Goal: Transaction & Acquisition: Purchase product/service

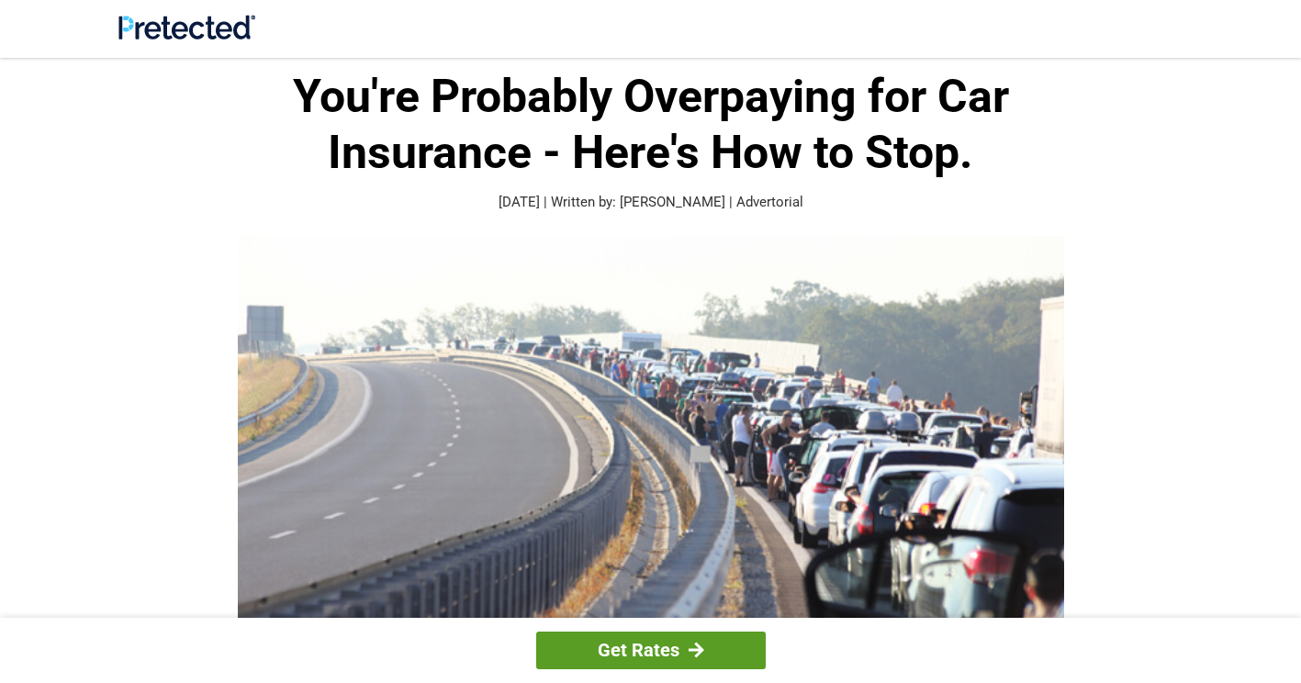
click at [652, 657] on link "Get Rates" at bounding box center [650, 651] width 229 height 38
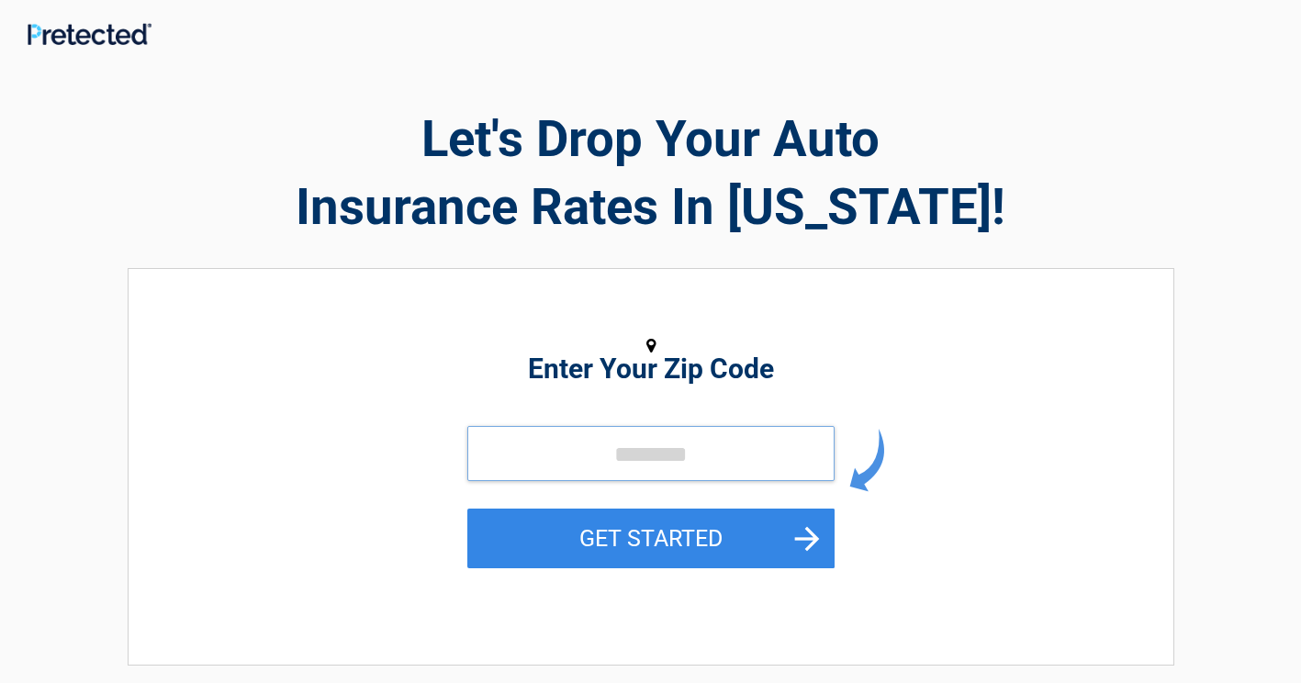
click at [482, 462] on input "tel" at bounding box center [650, 453] width 367 height 55
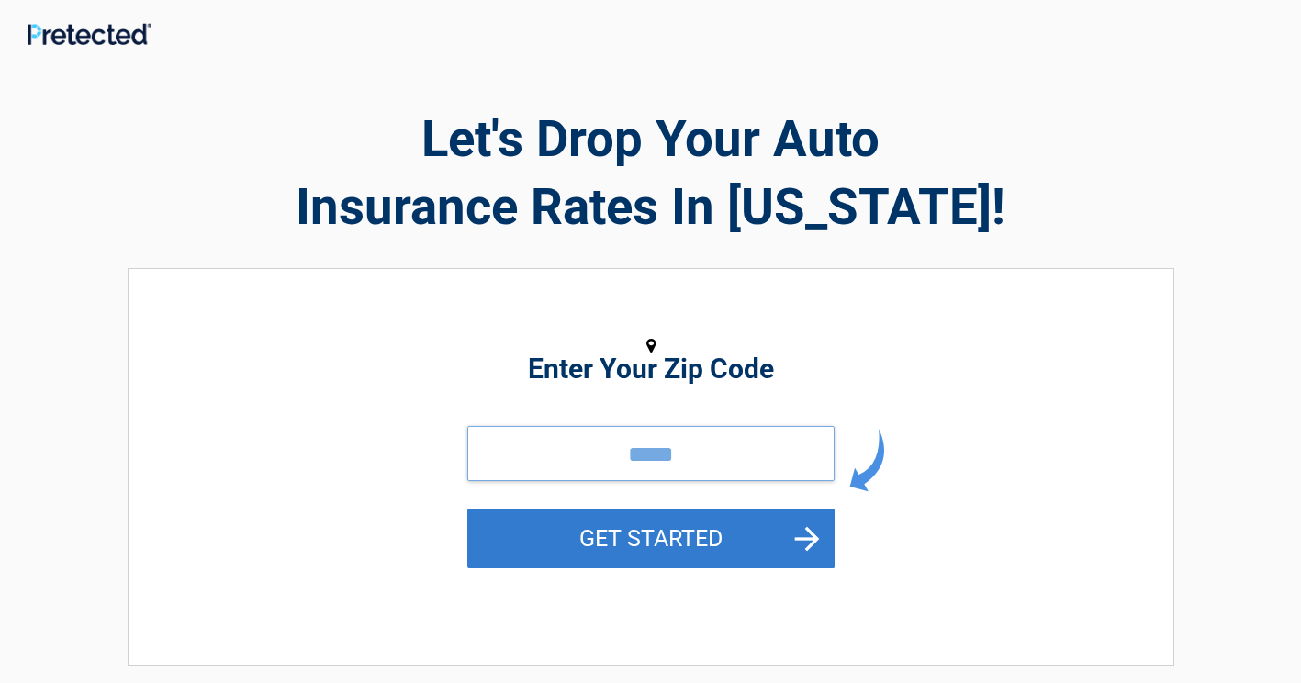
type input "*****"
click at [596, 536] on button "GET STARTED" at bounding box center [650, 539] width 367 height 60
